Goal: Contribute content: Add original content to the website for others to see

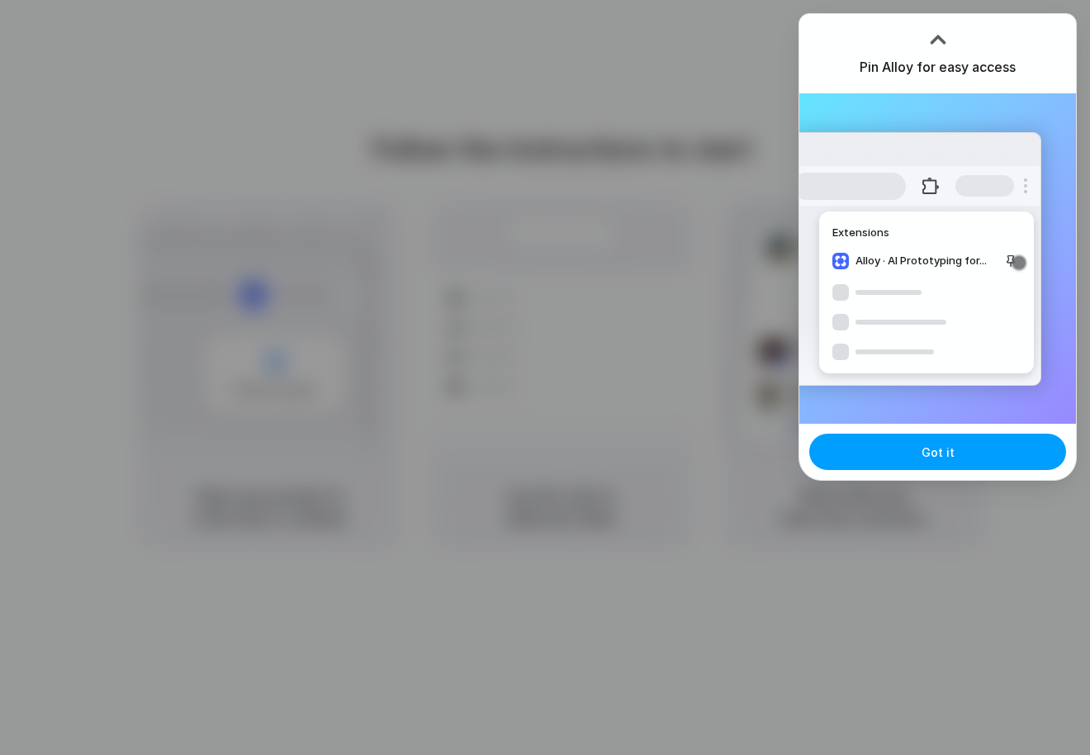
click at [926, 457] on span "Got it" at bounding box center [937, 451] width 33 height 17
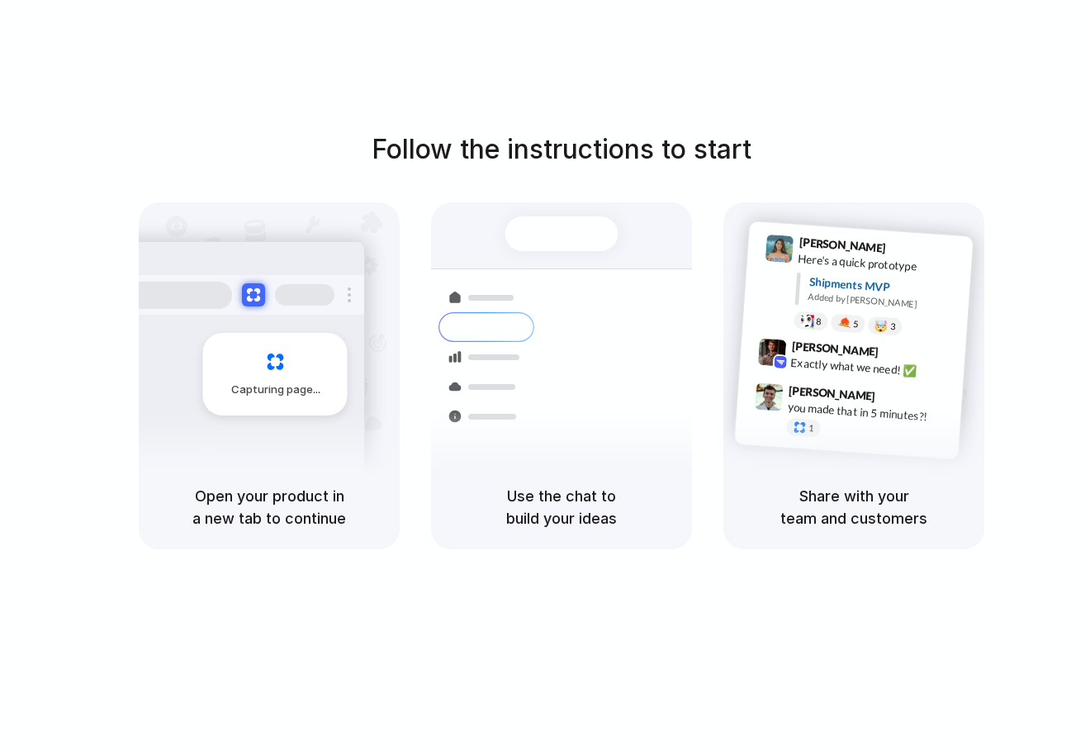
click at [241, 87] on div "Follow the instructions to start Capturing page Open your product in a new tab …" at bounding box center [561, 394] width 1123 height 788
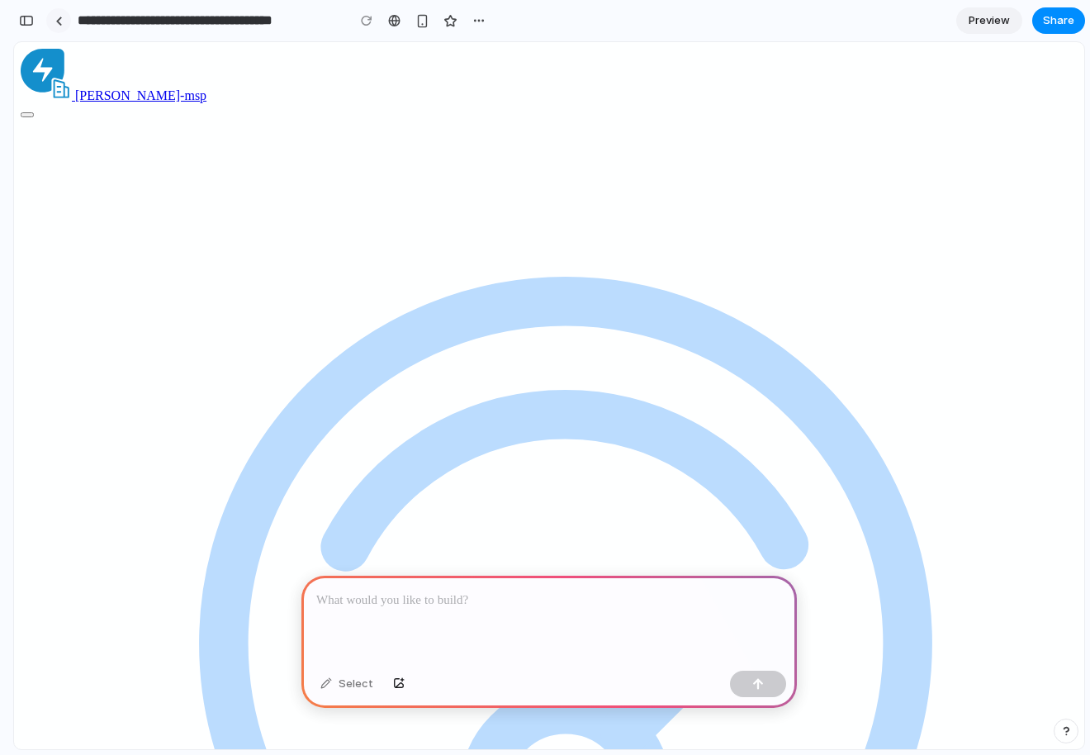
click at [59, 20] on div at bounding box center [58, 21] width 7 height 9
click at [344, 689] on div "Select" at bounding box center [346, 683] width 69 height 26
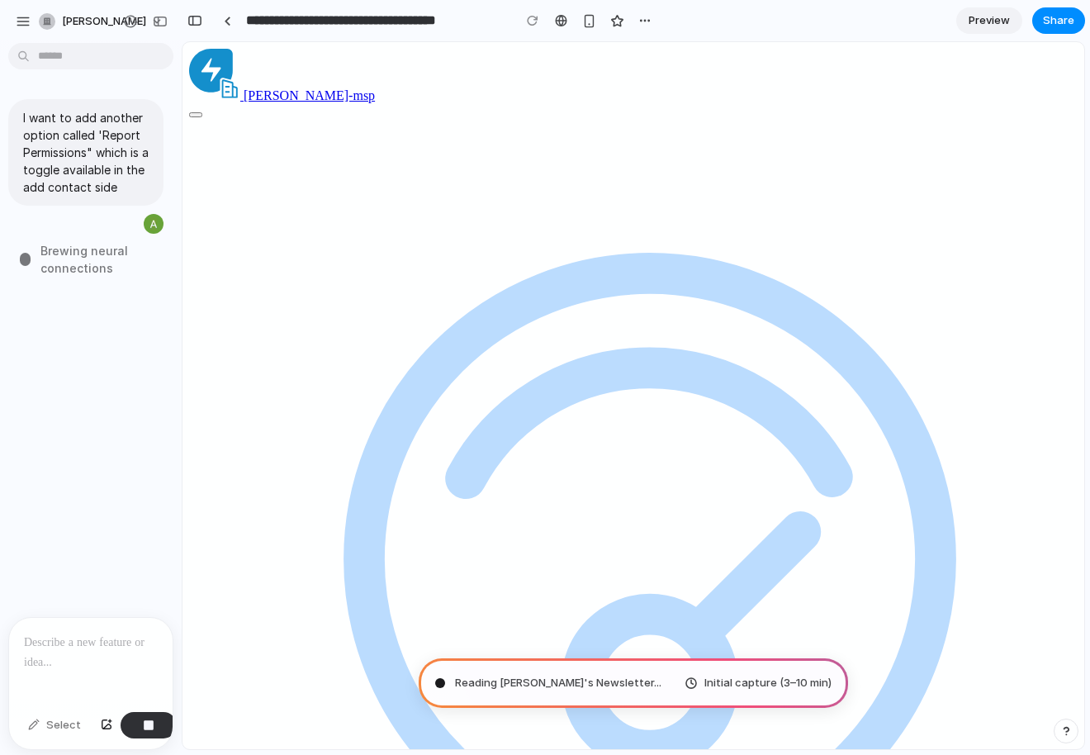
click at [61, 262] on span "Brewing neural connections" at bounding box center [105, 259] width 131 height 35
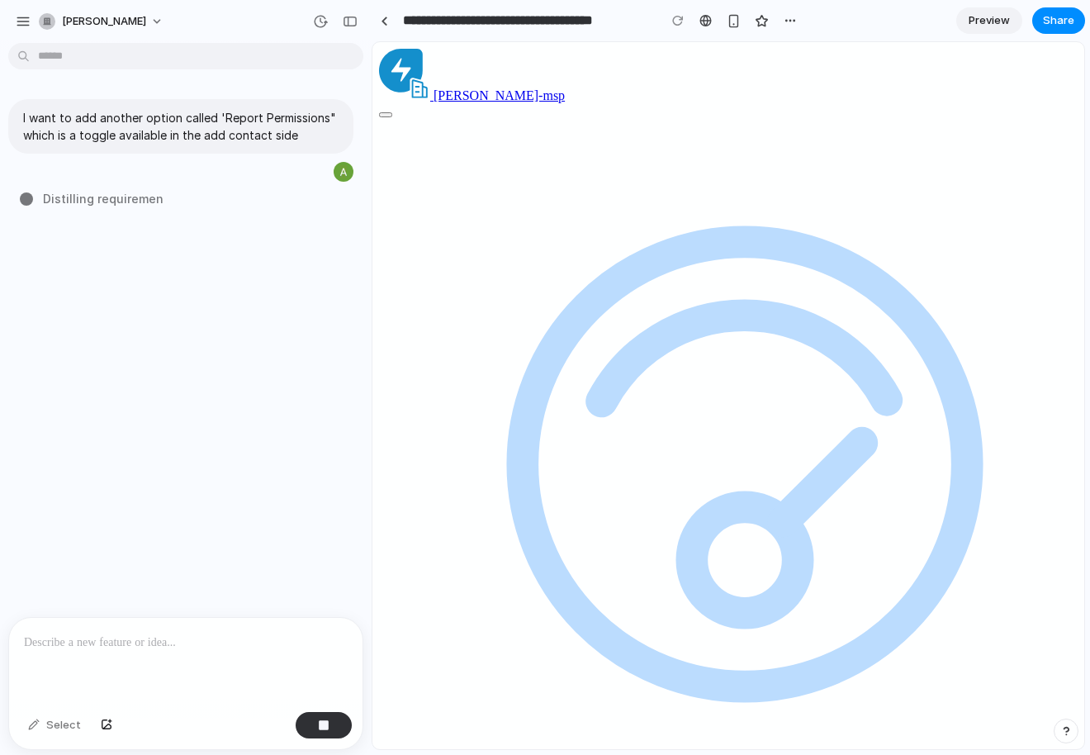
type input "**********"
